Goal: Transaction & Acquisition: Purchase product/service

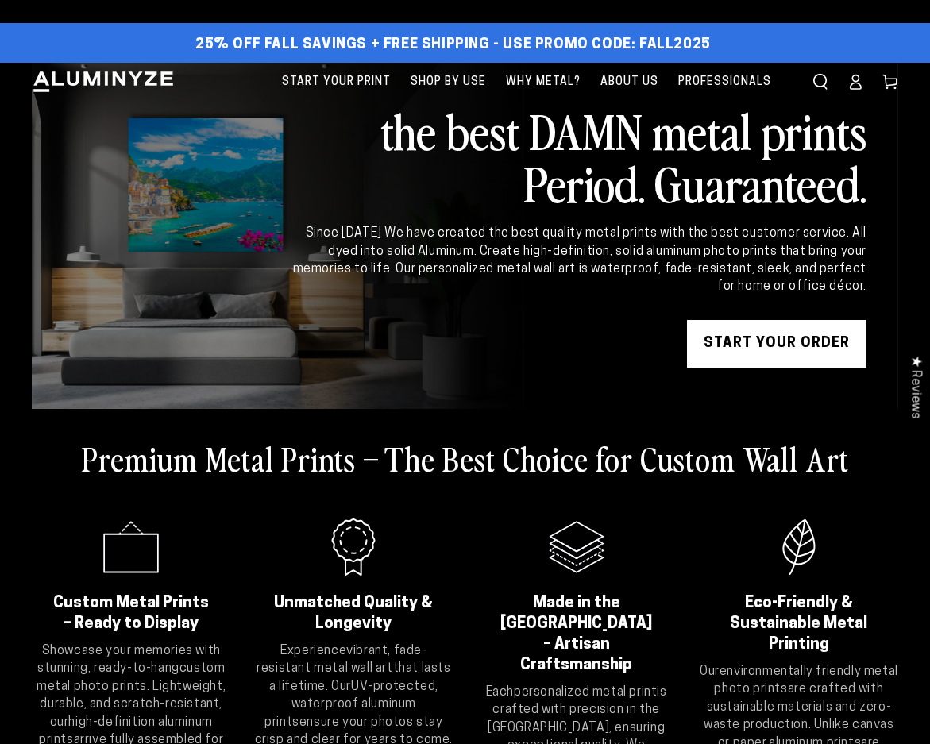
click at [888, 82] on icon at bounding box center [890, 82] width 16 height 16
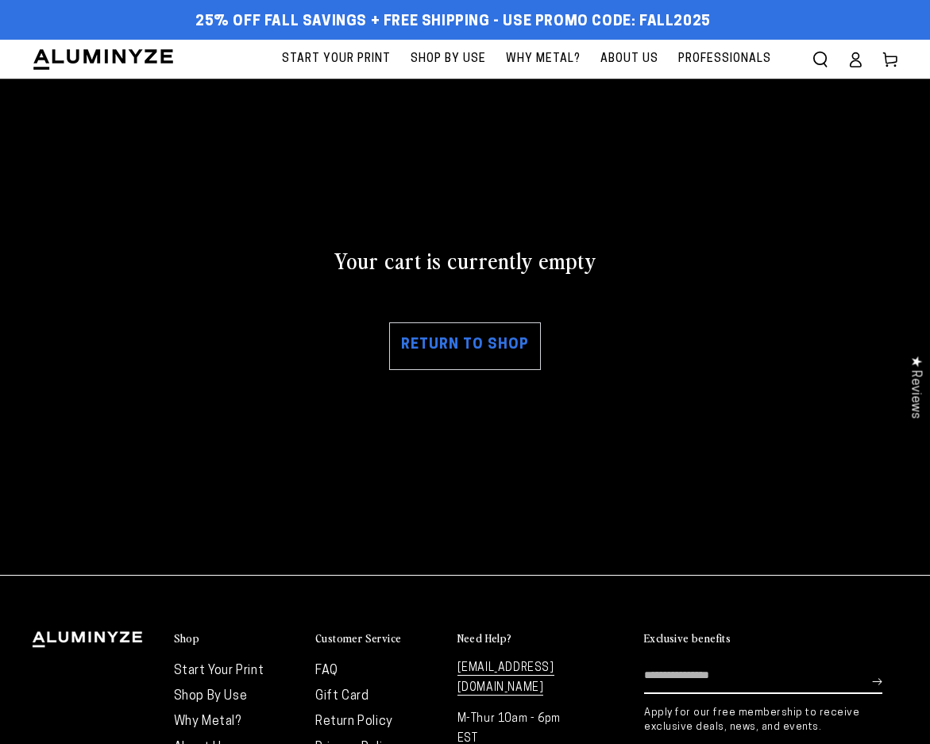
click at [460, 353] on link "Return to shop" at bounding box center [465, 346] width 152 height 48
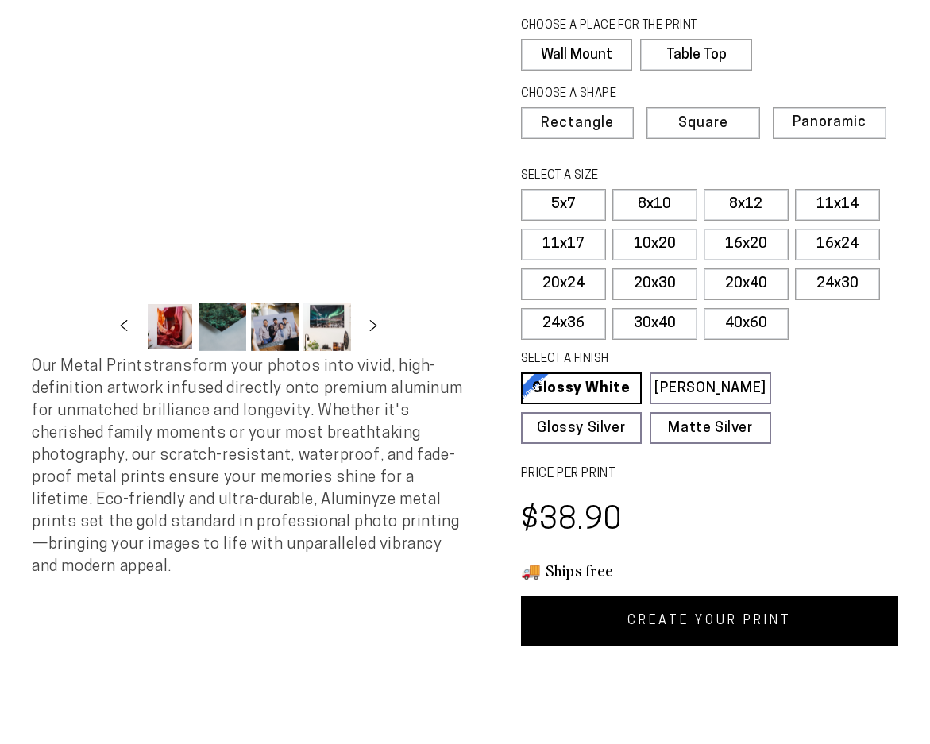
scroll to position [476, 0]
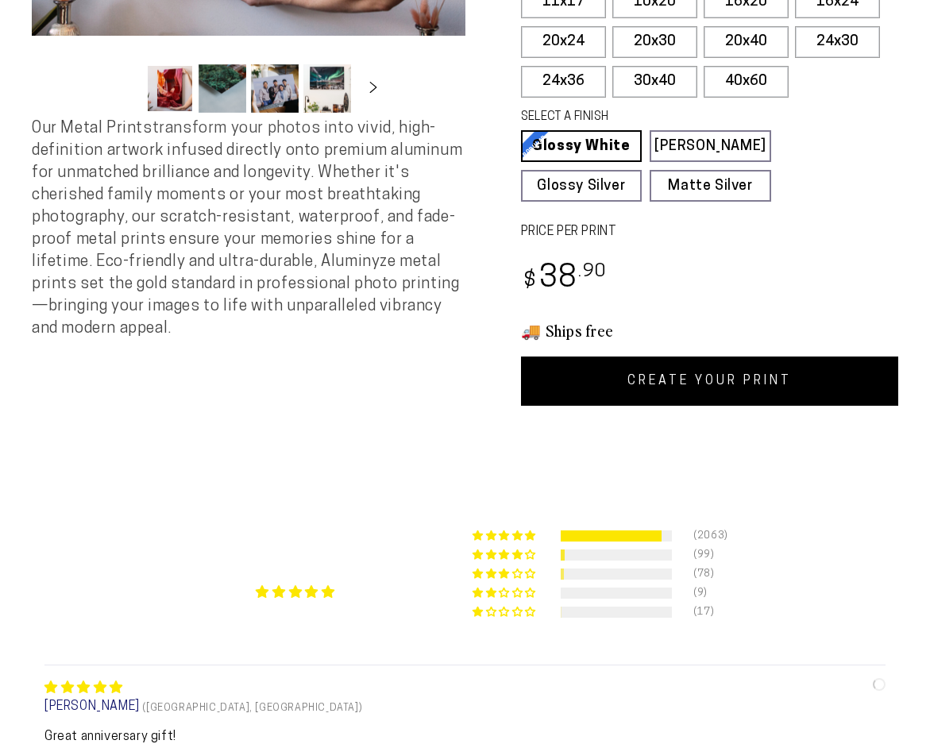
select select "**********"
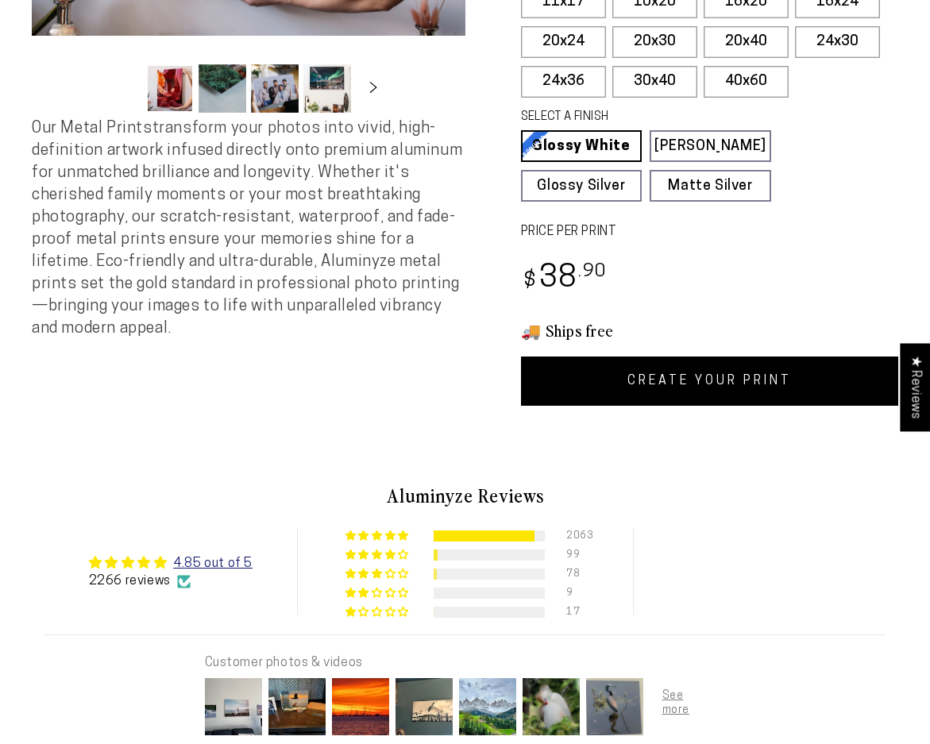
click at [691, 386] on link "CREATE YOUR PRINT" at bounding box center [710, 380] width 378 height 49
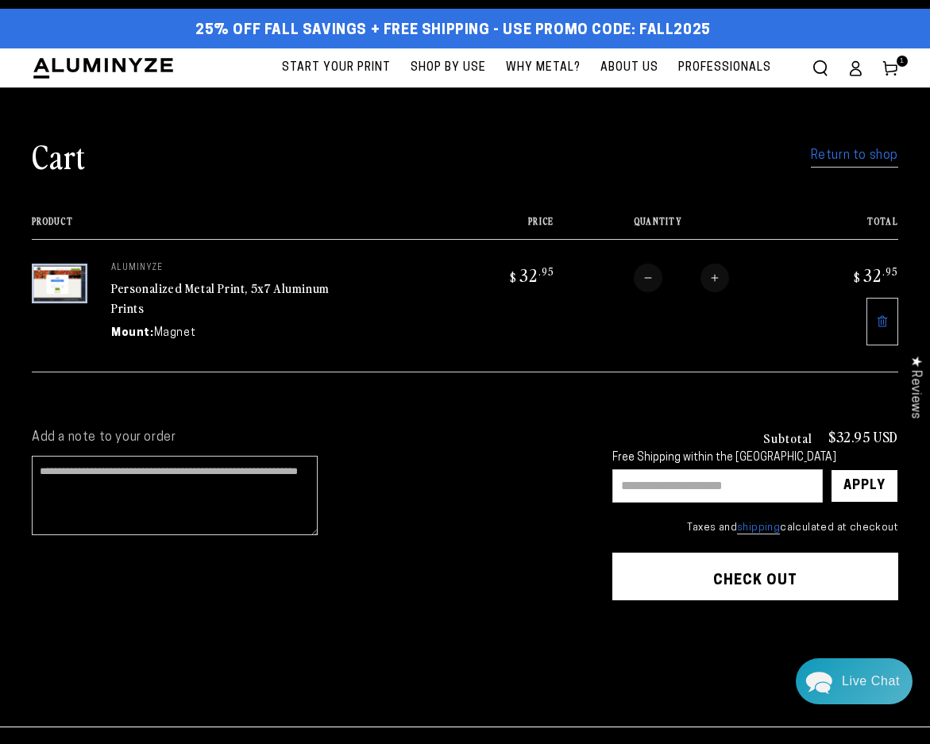
scroll to position [79, 0]
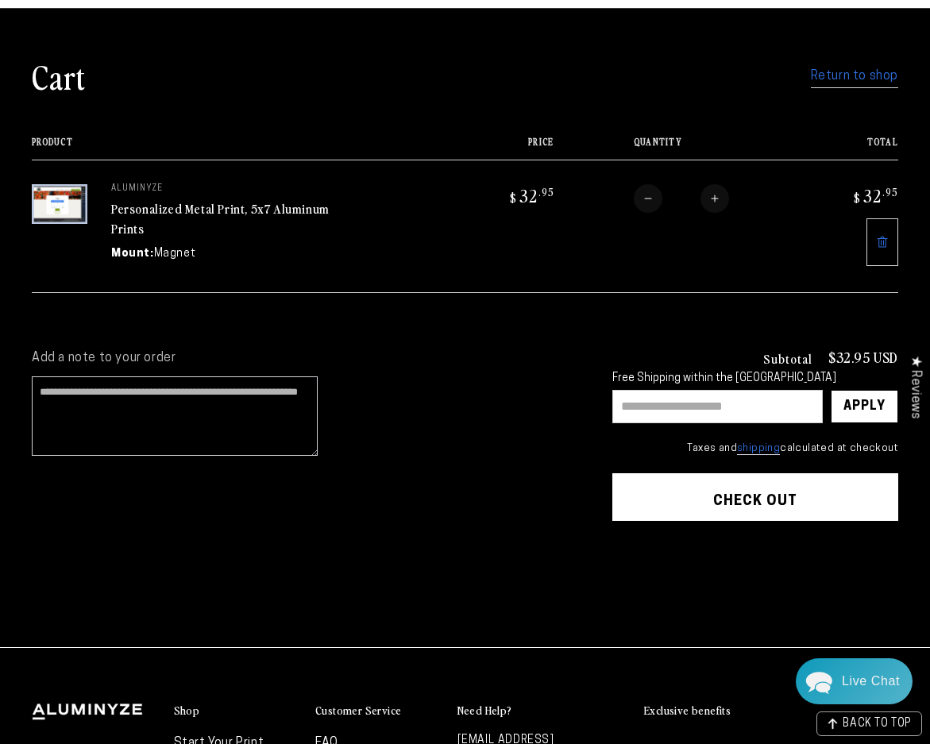
click at [615, 546] on shop-pay-wallet-button at bounding box center [613, 540] width 3 height 13
